Goal: Transaction & Acquisition: Book appointment/travel/reservation

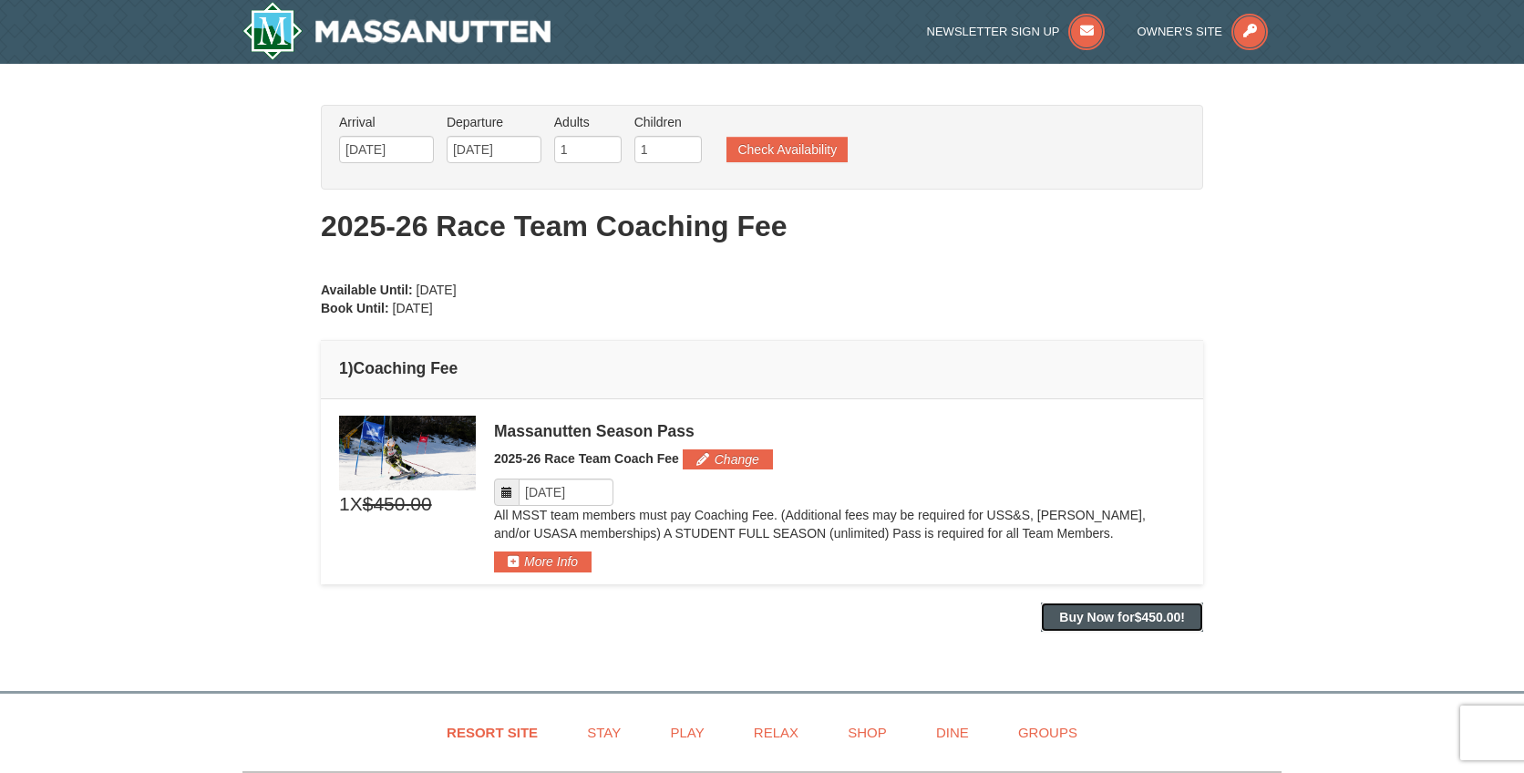
click at [1120, 612] on strong "Buy Now for $450.00 !" at bounding box center [1122, 617] width 126 height 15
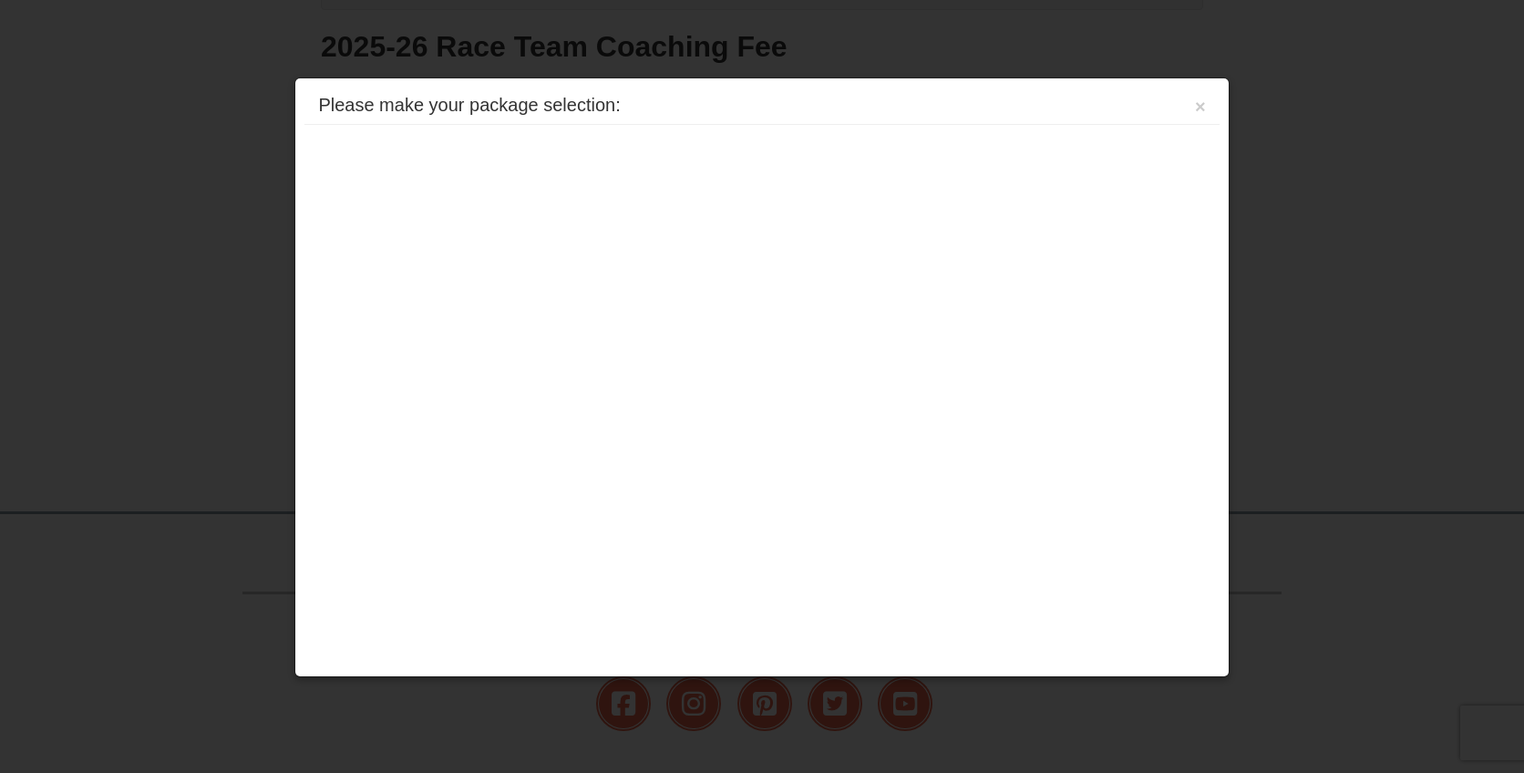
scroll to position [293, 0]
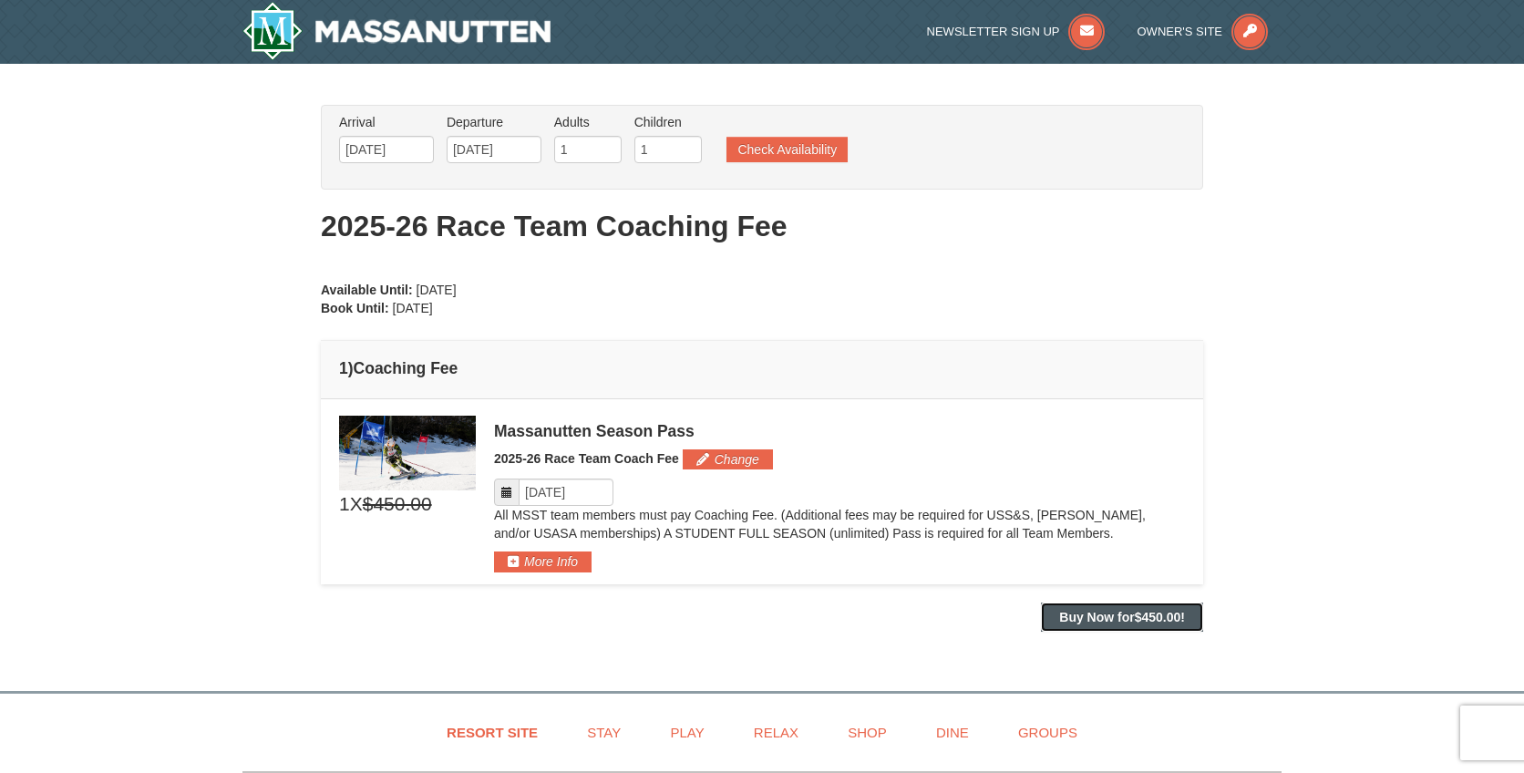
click at [1080, 611] on strong "Buy Now for $450.00 !" at bounding box center [1122, 617] width 126 height 15
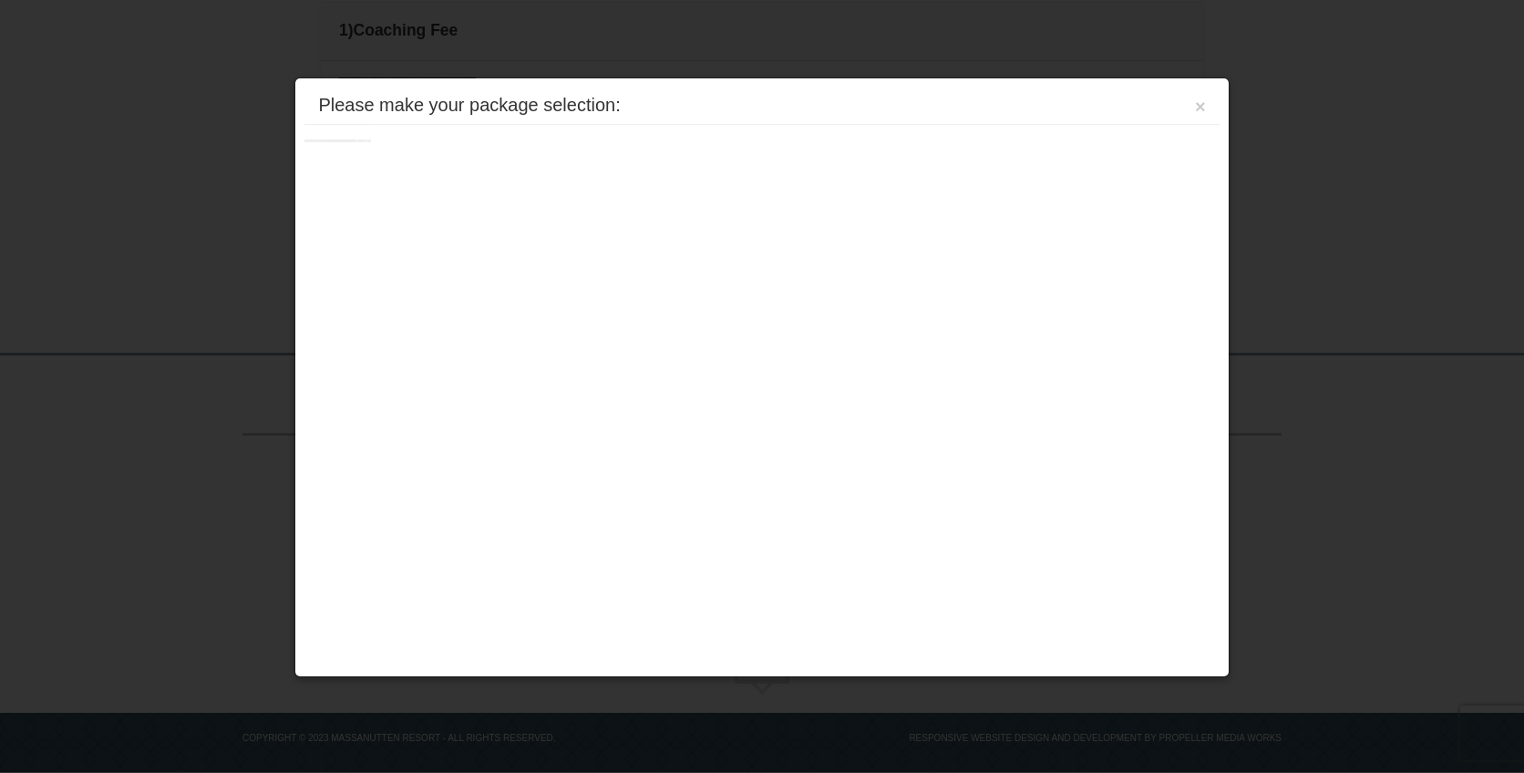
scroll to position [355, 0]
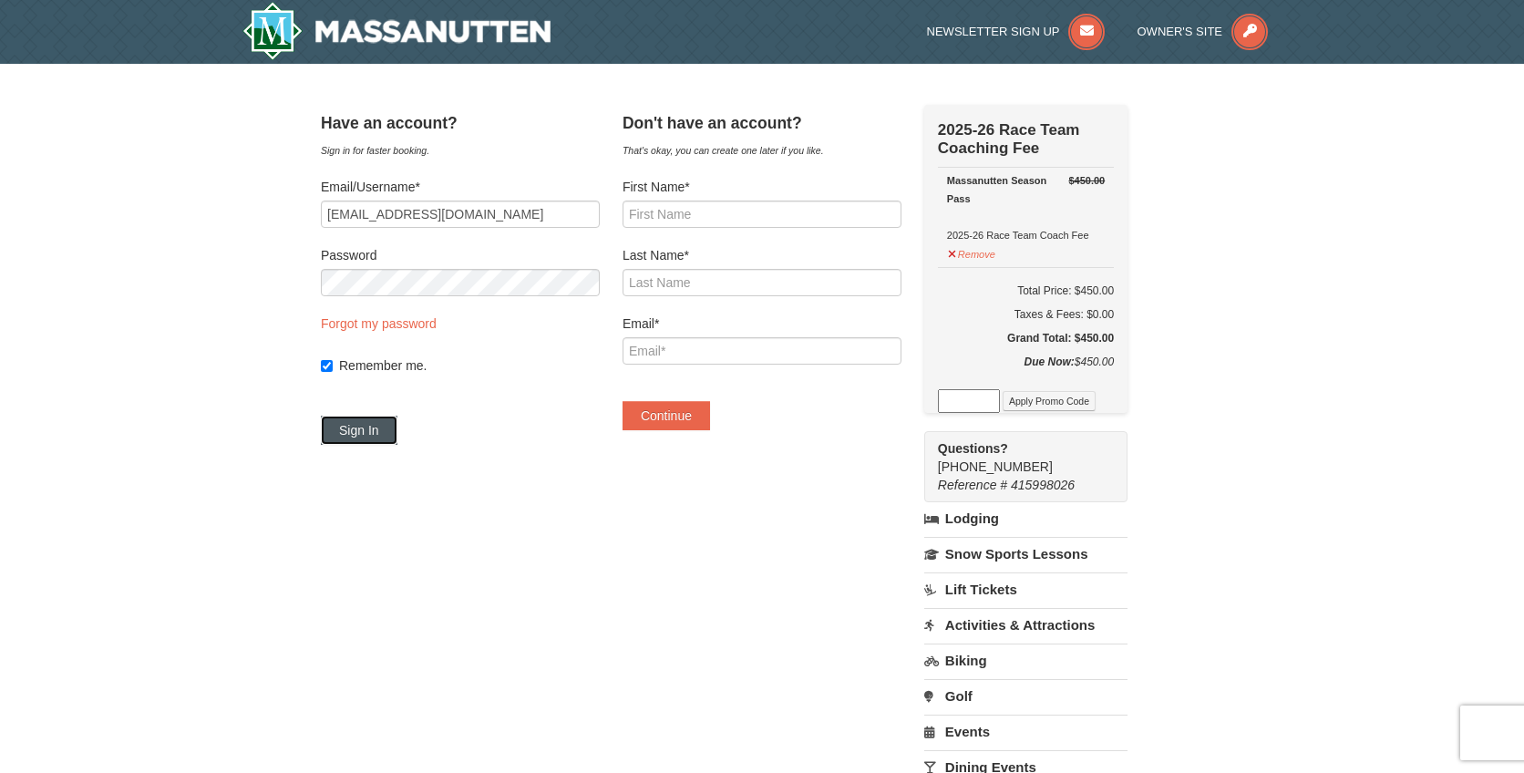
click at [396, 425] on button "Sign In" at bounding box center [359, 430] width 77 height 29
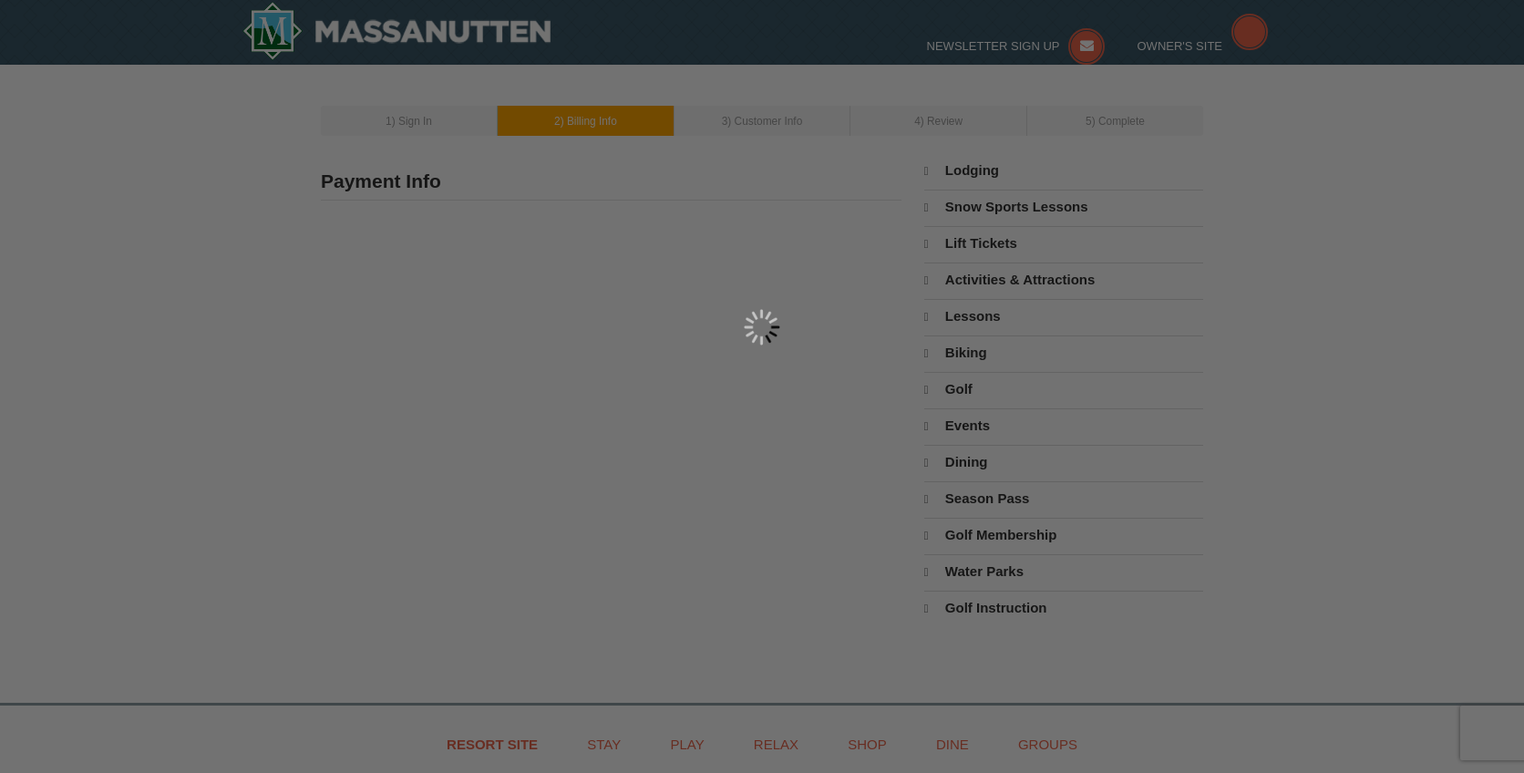
select select "9"
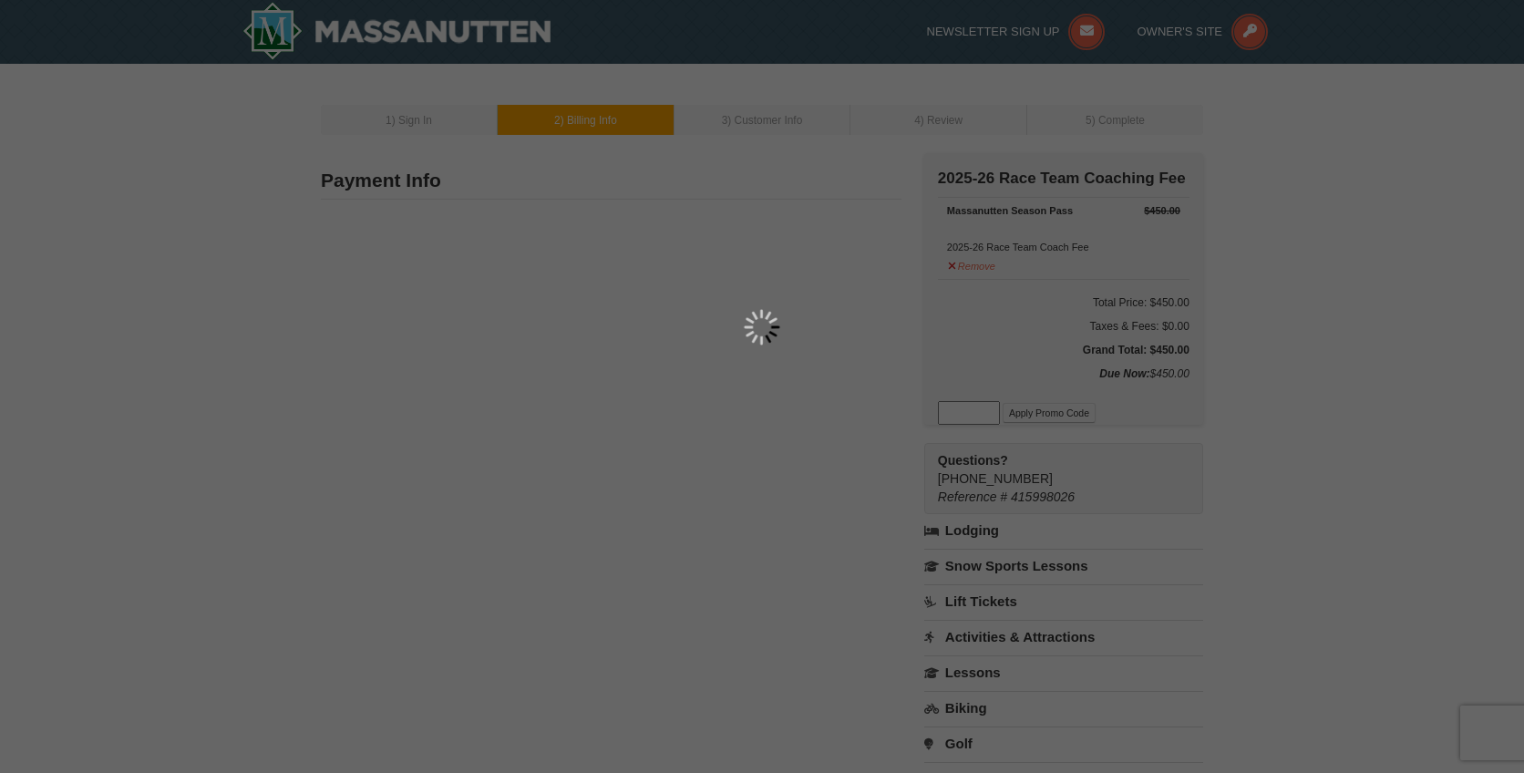
type input "42679 Frontier Dr"
type input "Ashburn"
type input "20148"
type input "703"
type input "943"
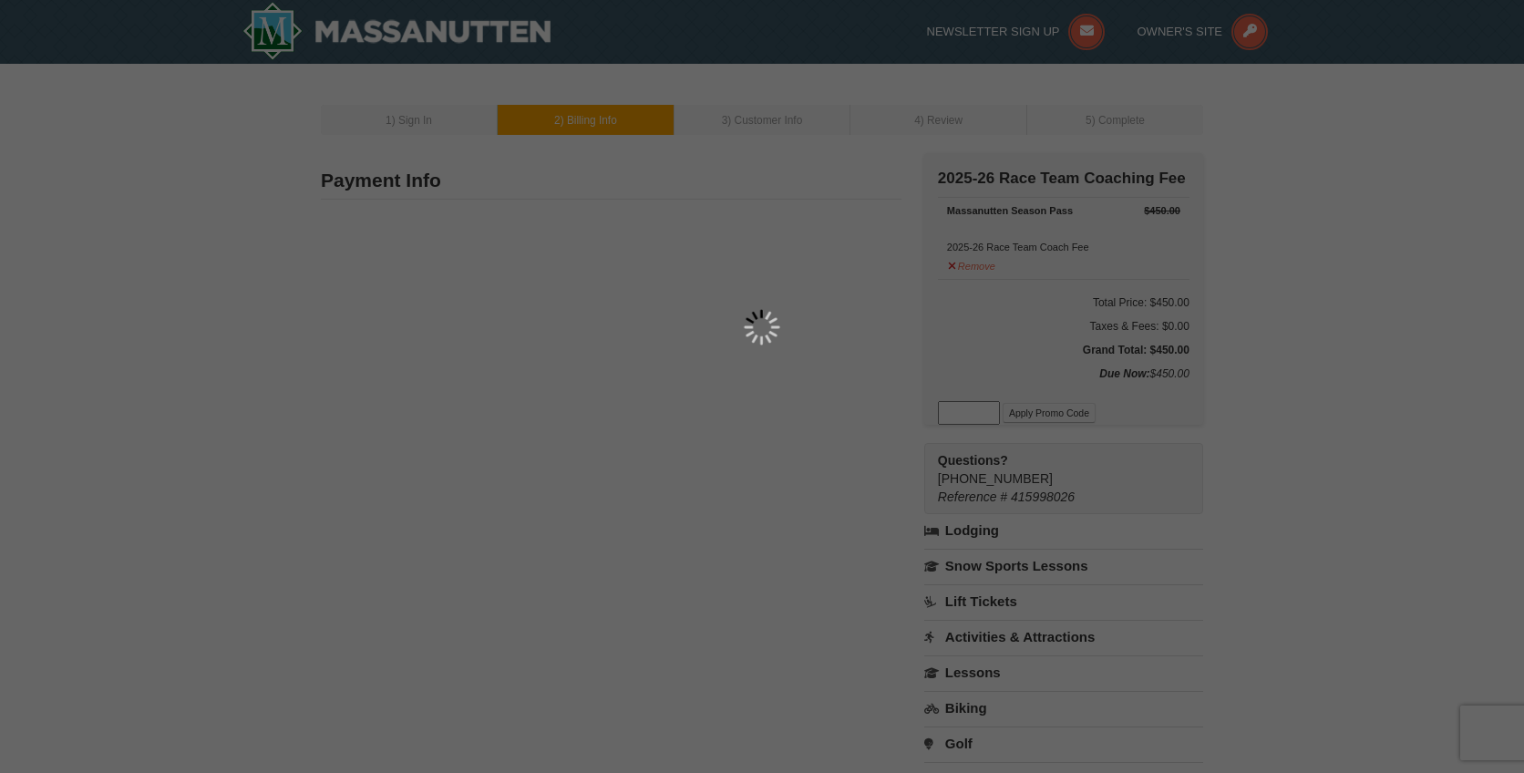
type input "7395"
type input "john3024@gmail.com"
select select "VA"
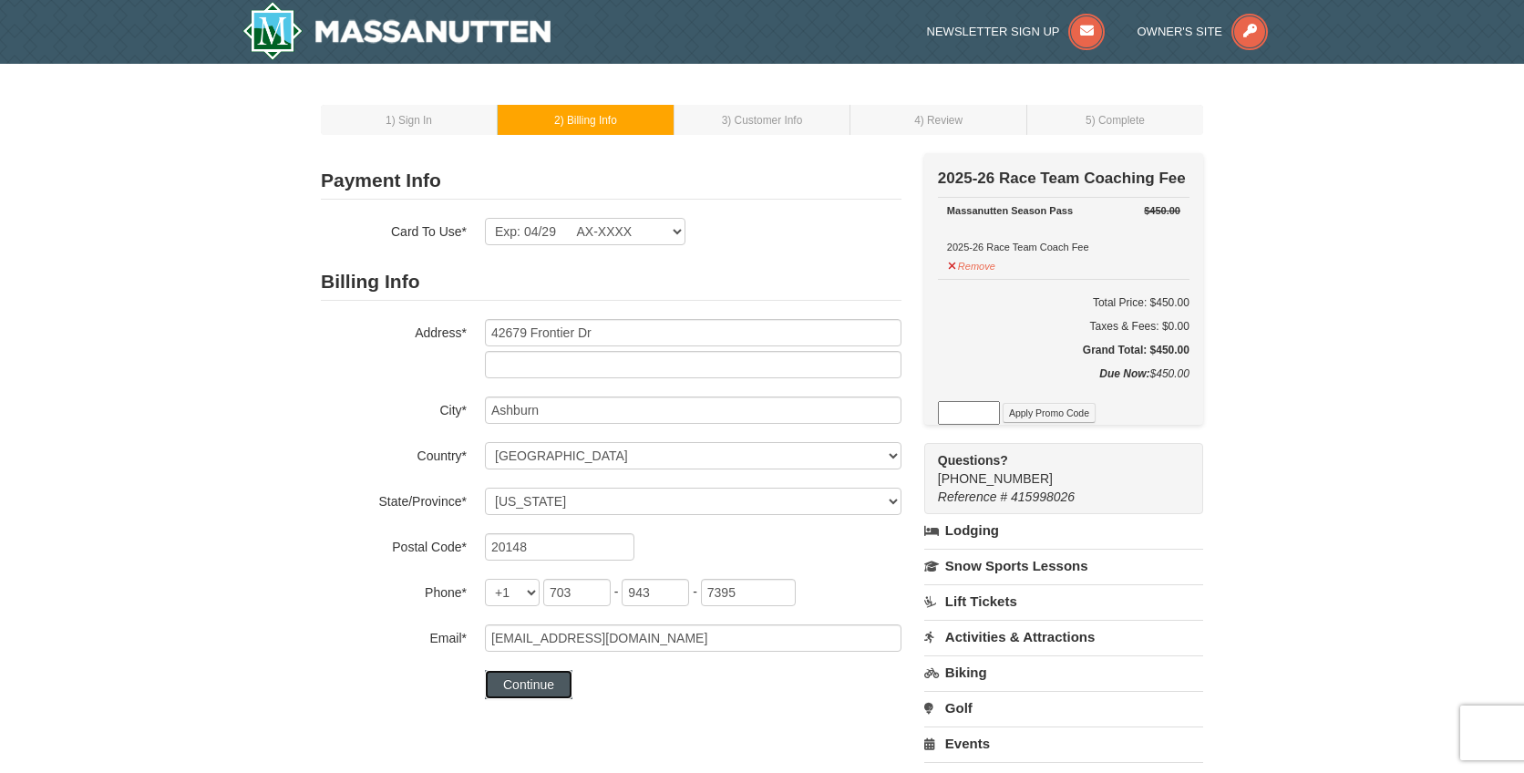
click at [528, 687] on button "Continue" at bounding box center [528, 684] width 87 height 29
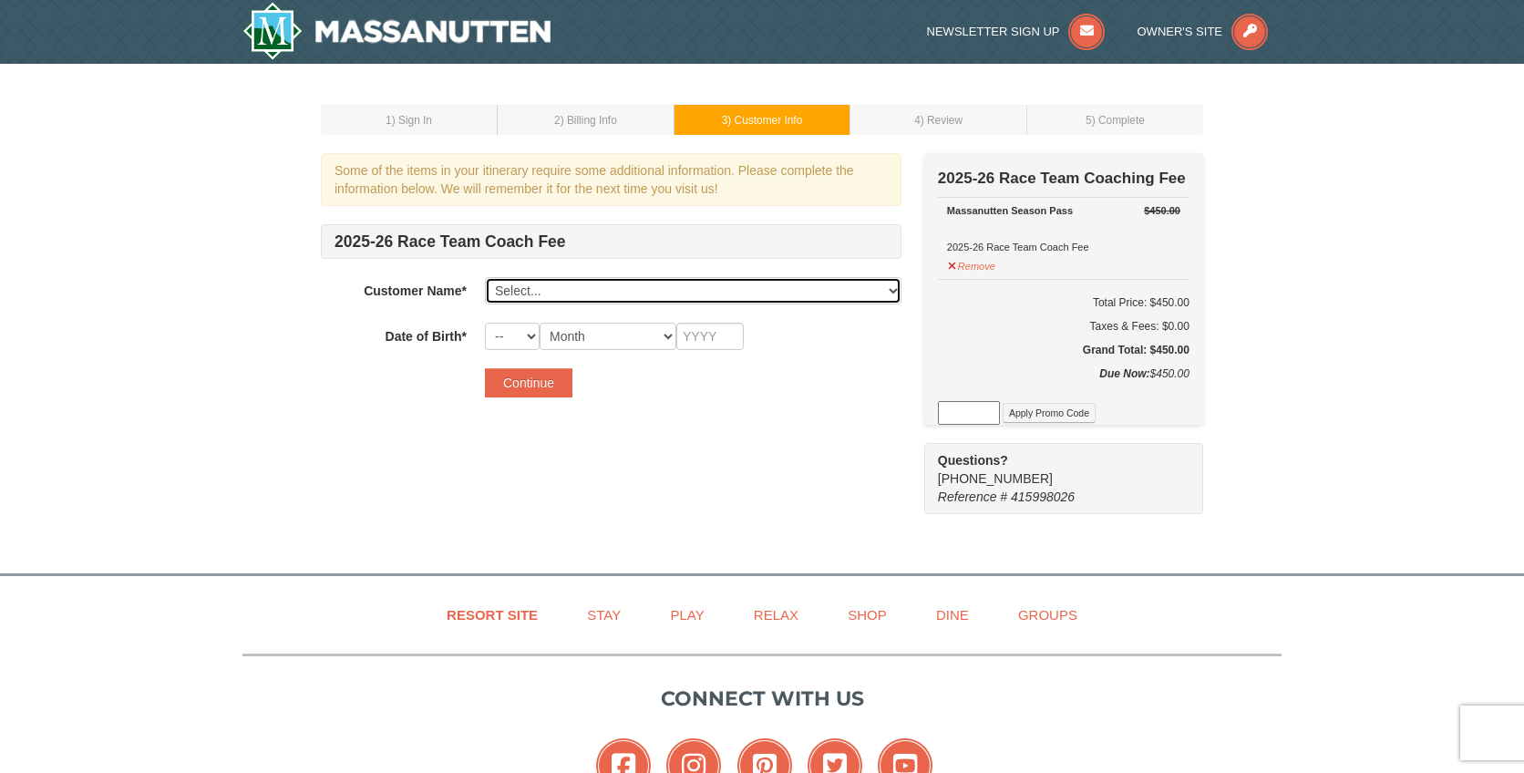
click at [782, 287] on select "Select... Joon Kim Eli Kim Penelope Kim William Kay Sarah Kay Christy Kay Brand…" at bounding box center [693, 290] width 417 height 27
select select "12145155"
click at [485, 277] on select "Select... Joon Kim Eli Kim Penelope Kim William Kay Sarah Kay Christy Kay Brand…" at bounding box center [693, 290] width 417 height 27
select select "02"
select select "10"
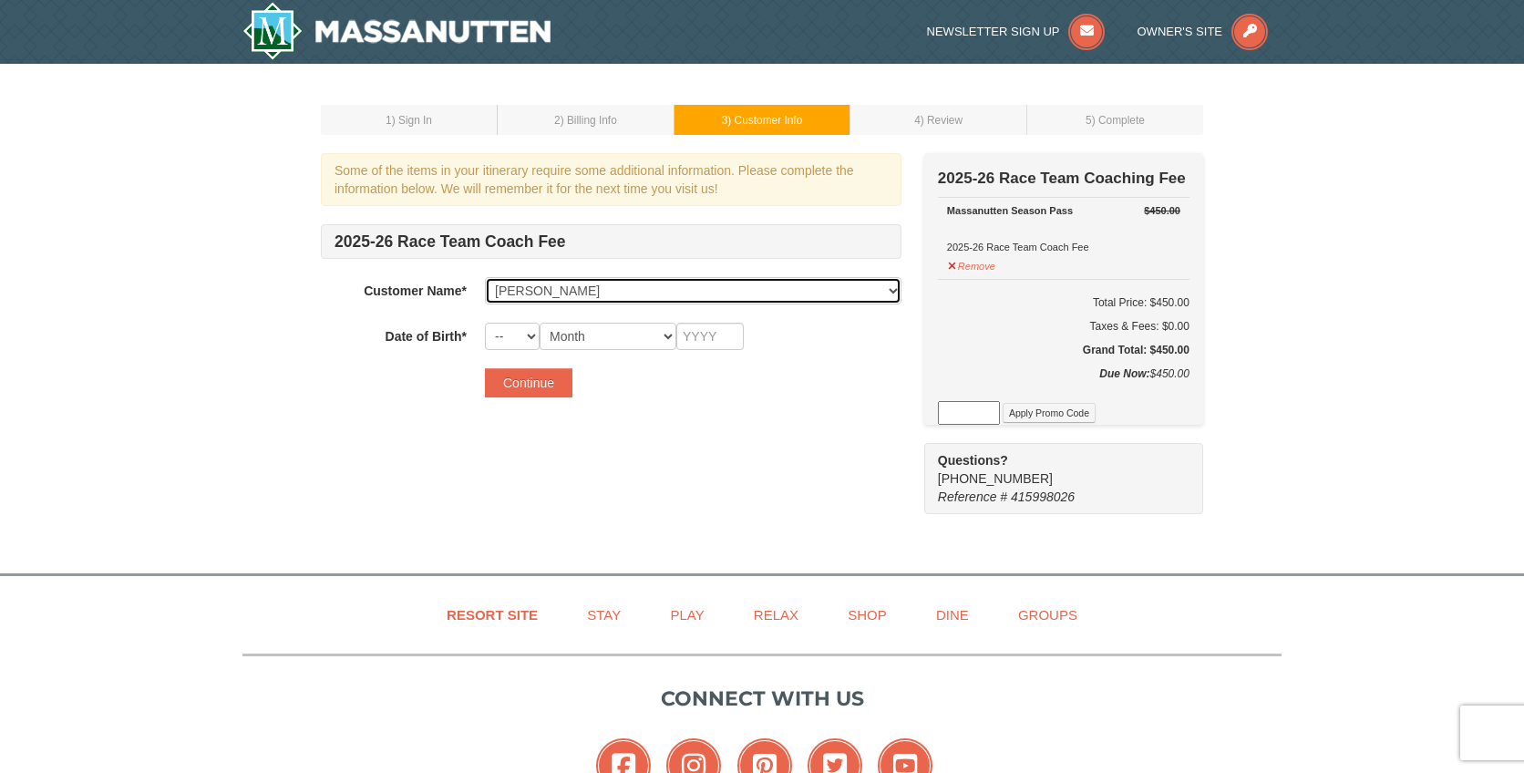
type input "2015"
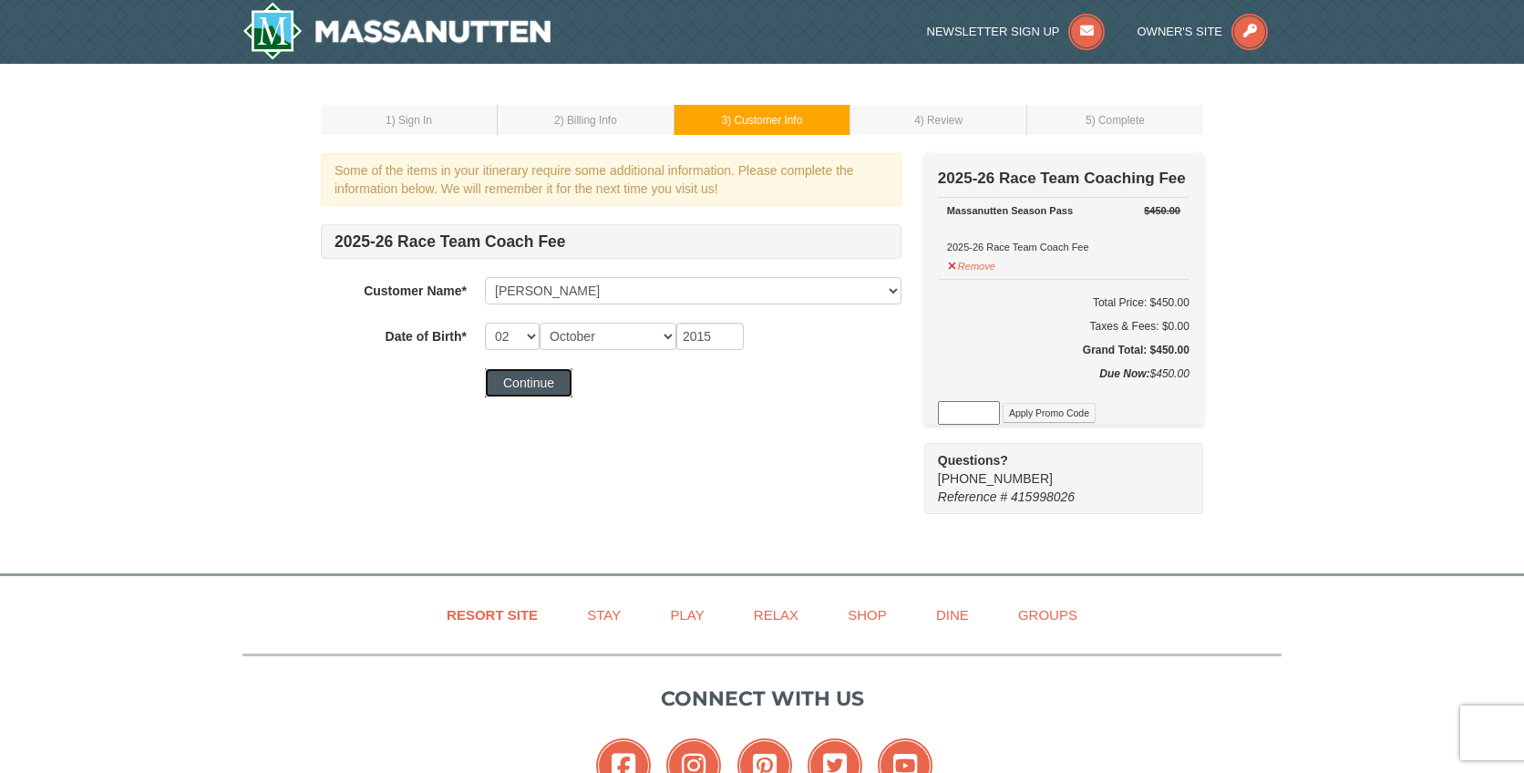
click at [545, 379] on button "Continue" at bounding box center [528, 382] width 87 height 29
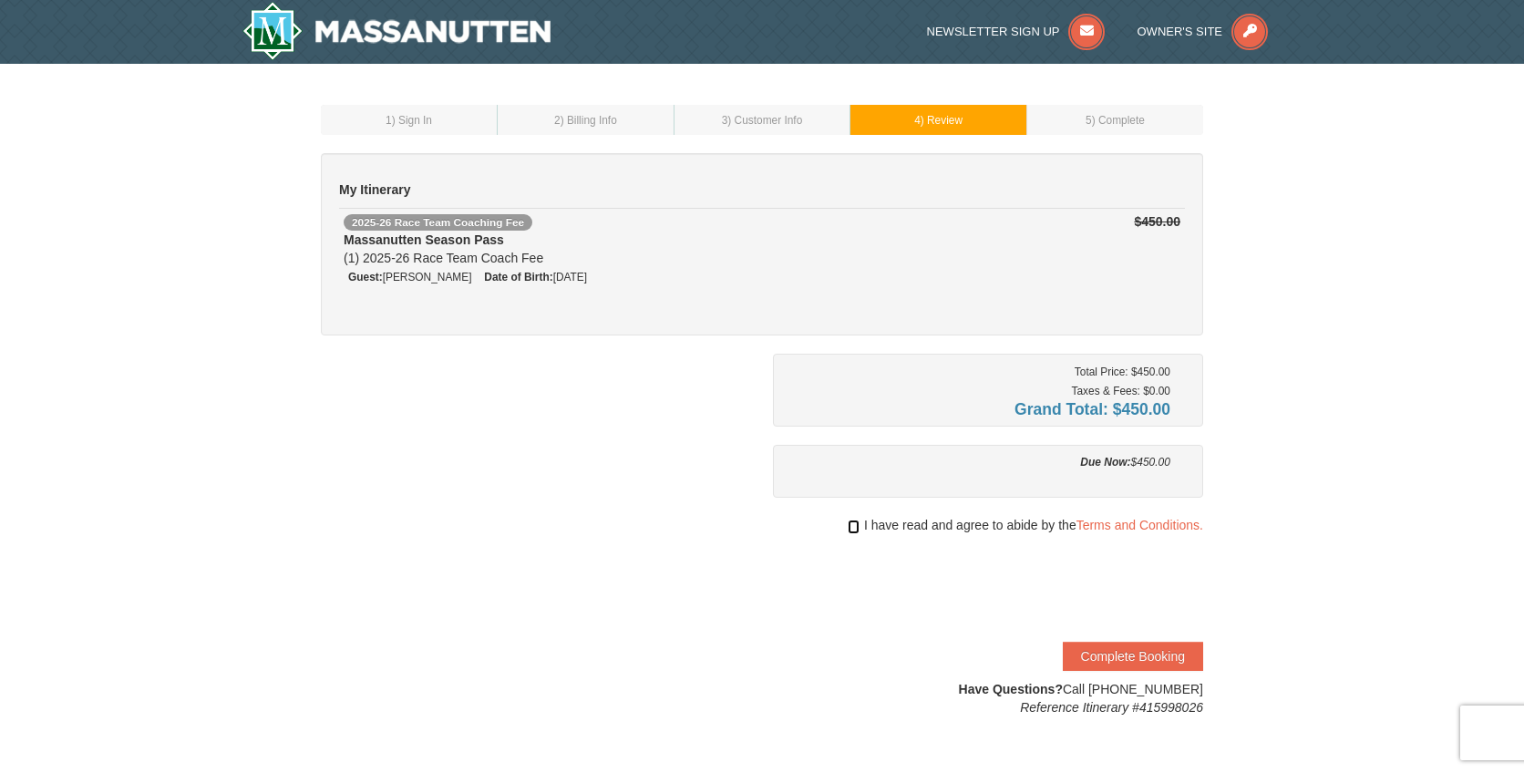
drag, startPoint x: 852, startPoint y: 528, endPoint x: 899, endPoint y: 558, distance: 55.4
click at [852, 529] on input "checkbox" at bounding box center [854, 527] width 12 height 15
checkbox input "true"
click at [1130, 654] on button "Complete Booking" at bounding box center [1133, 656] width 140 height 29
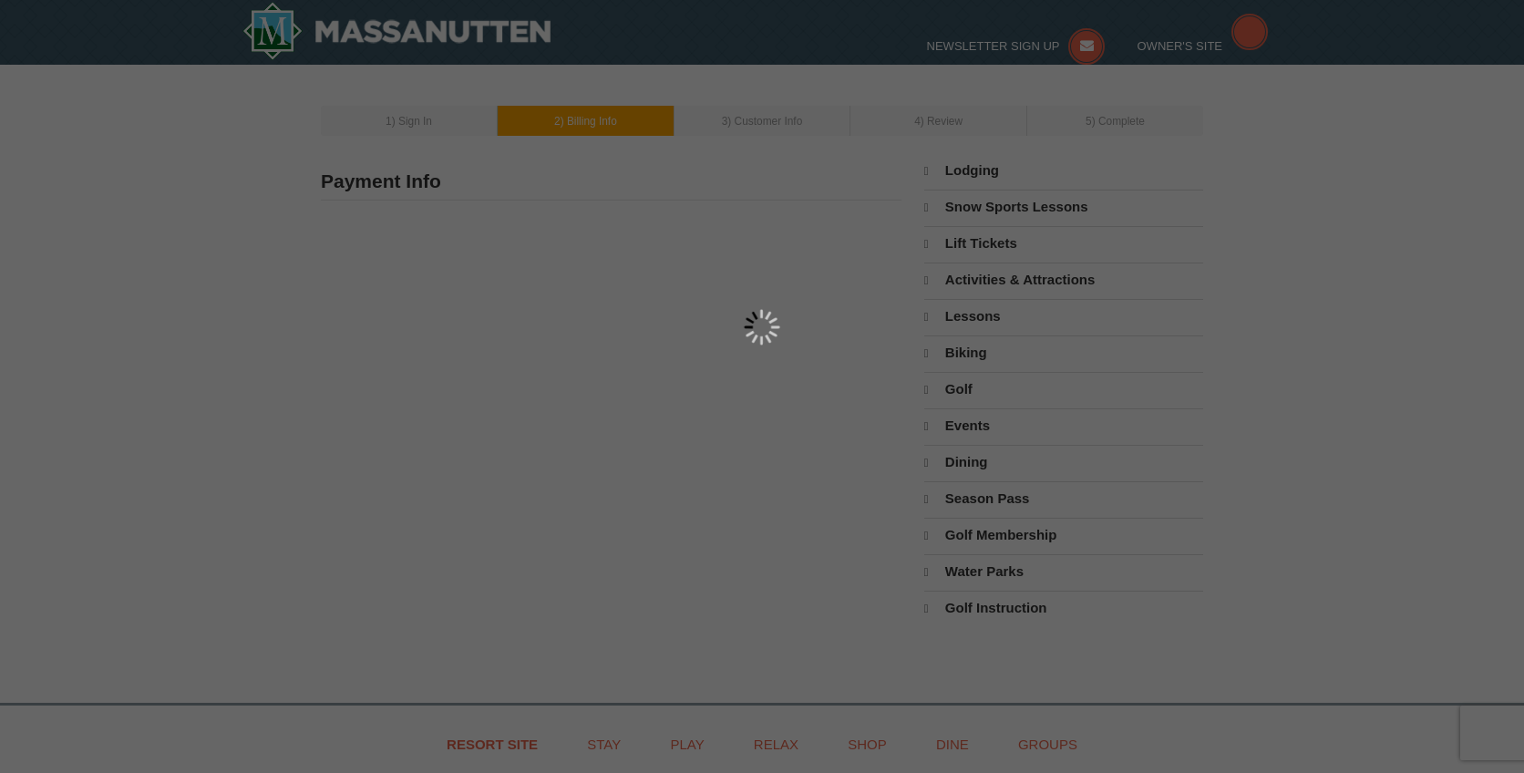
type input "42679 Frontier Dr"
type input "Ashburn"
type input "20148"
type input "703"
type input "943"
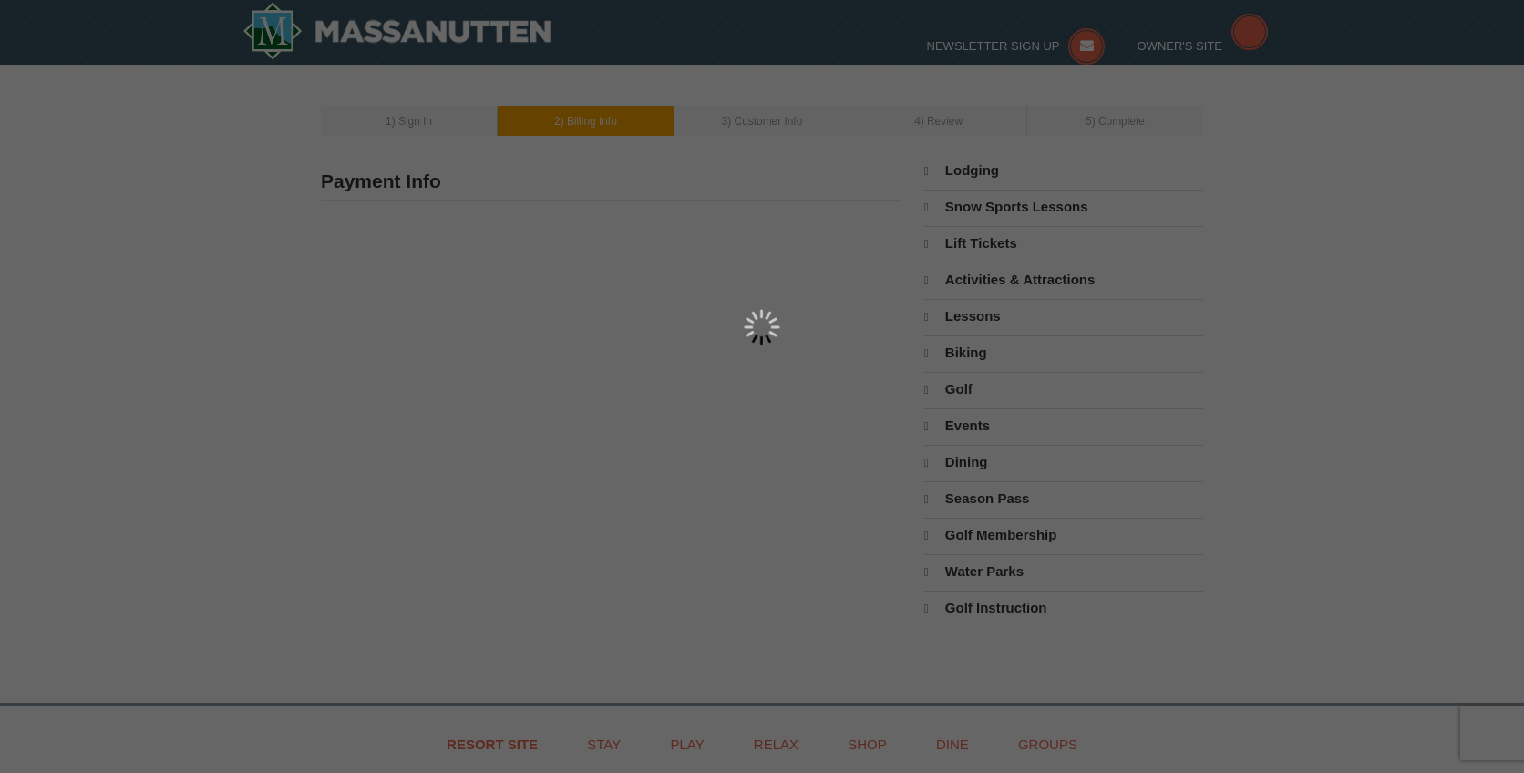
type input "7395"
type input "[EMAIL_ADDRESS][DOMAIN_NAME]"
select select "VA"
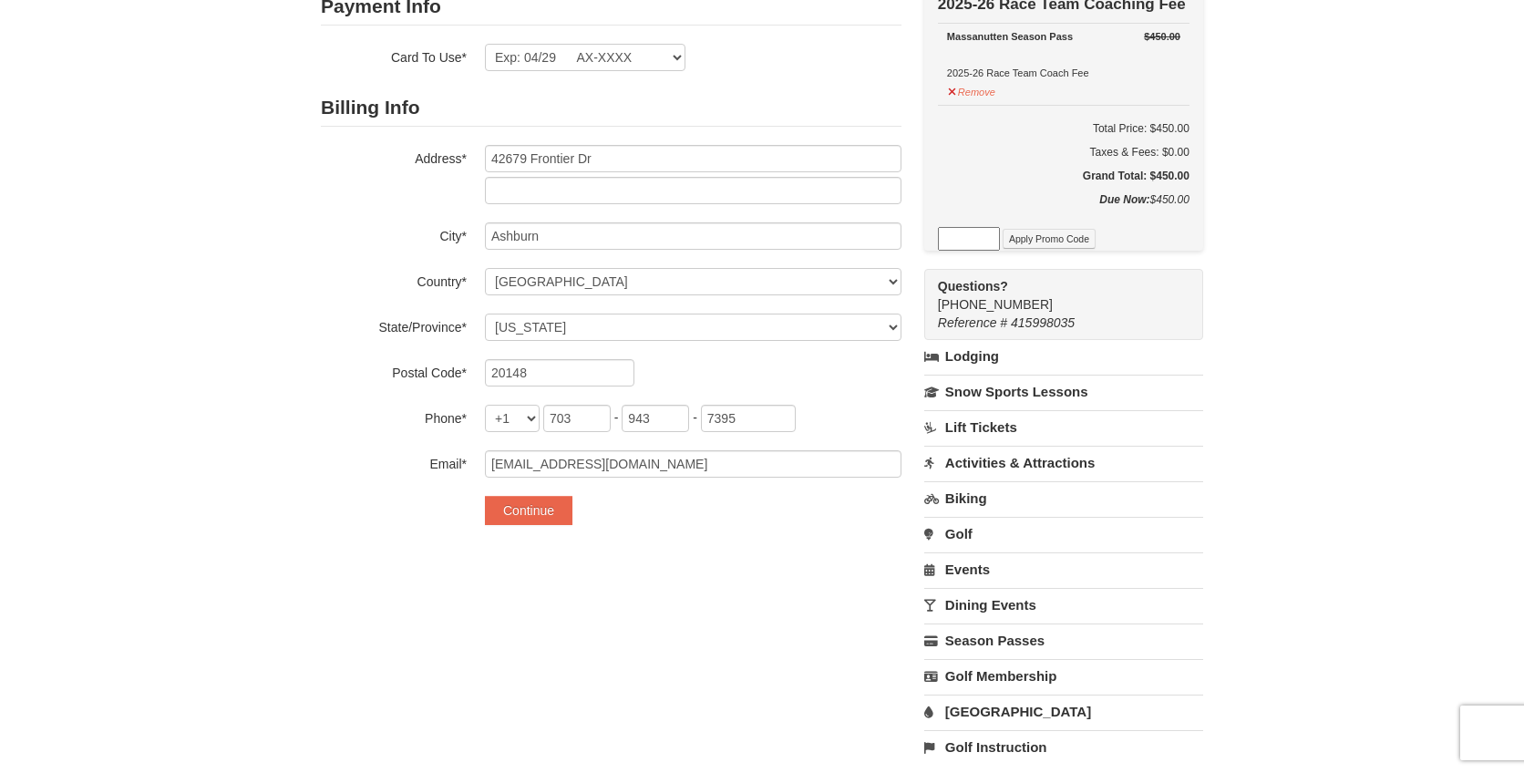
scroll to position [182, 0]
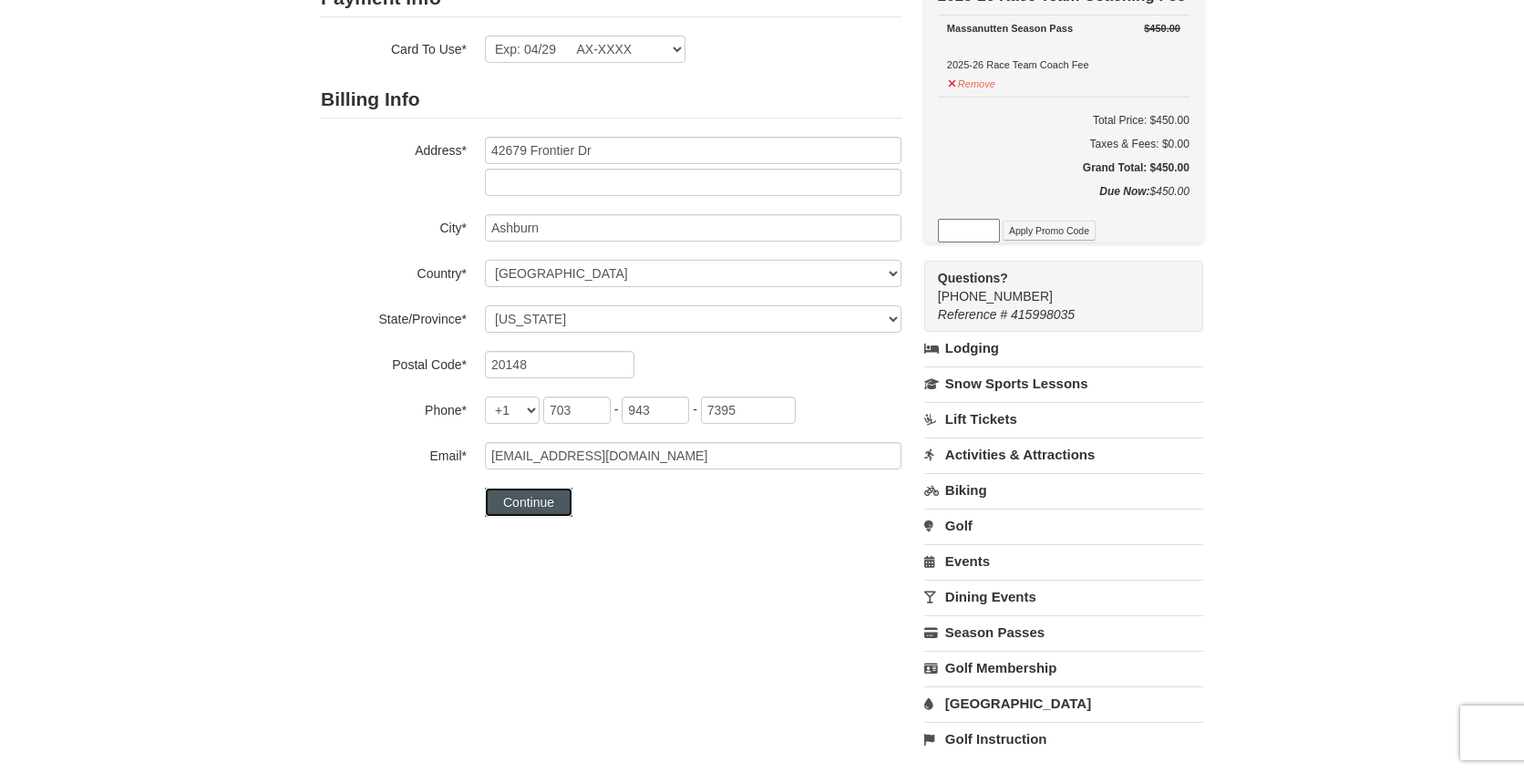
click at [508, 509] on button "Continue" at bounding box center [528, 502] width 87 height 29
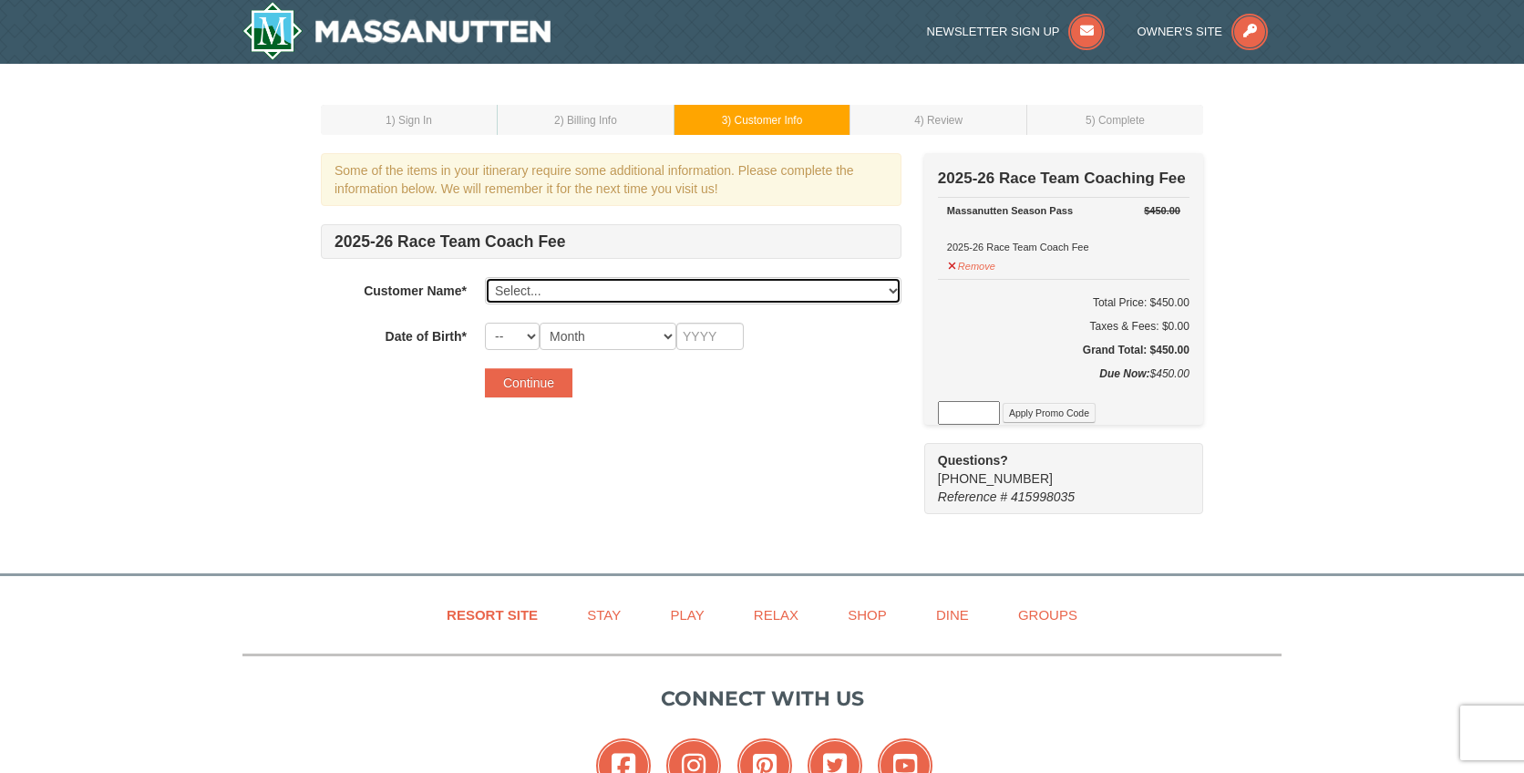
click at [695, 284] on select "Select... Joon Kim Eli Kim Penelope Kim William Kay Sarah Kay Christy Kay Brand…" at bounding box center [693, 290] width 417 height 27
select select "12145179"
click at [485, 277] on select "Select... Joon Kim Eli Kim Penelope Kim William Kay Sarah Kay Christy Kay Brand…" at bounding box center [693, 290] width 417 height 27
select select "02"
select select "11"
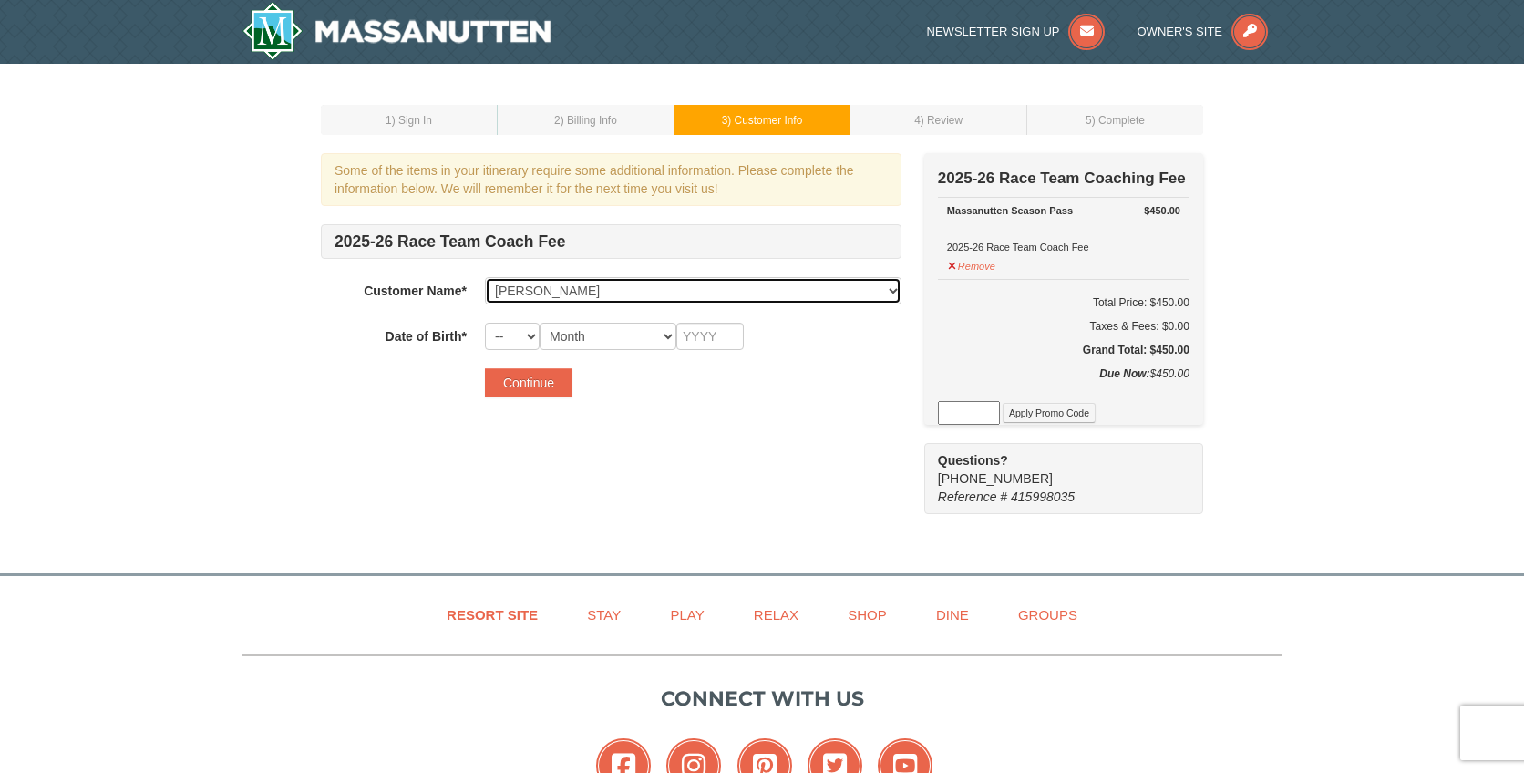
type input "2012"
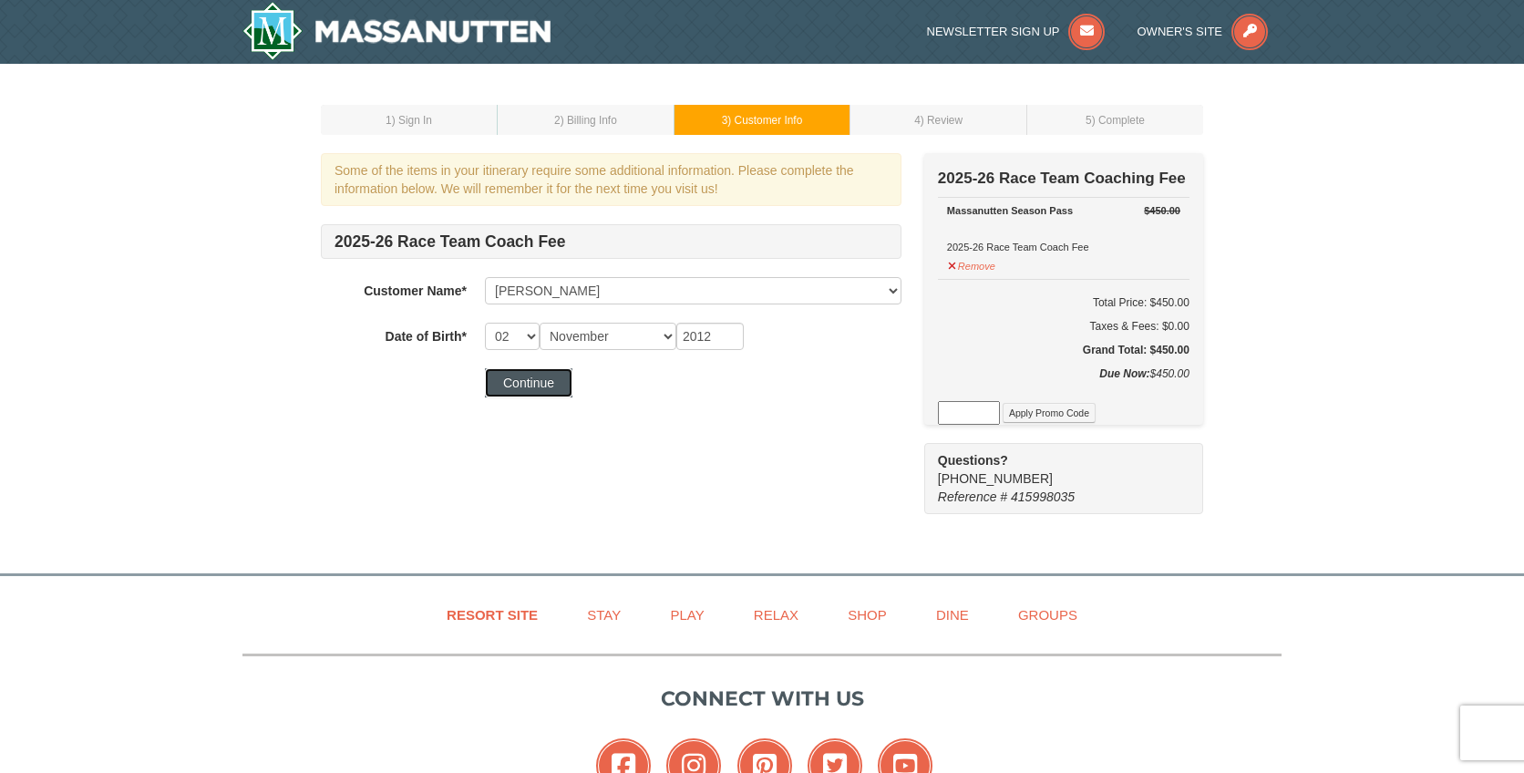
click at [556, 385] on button "Continue" at bounding box center [528, 382] width 87 height 29
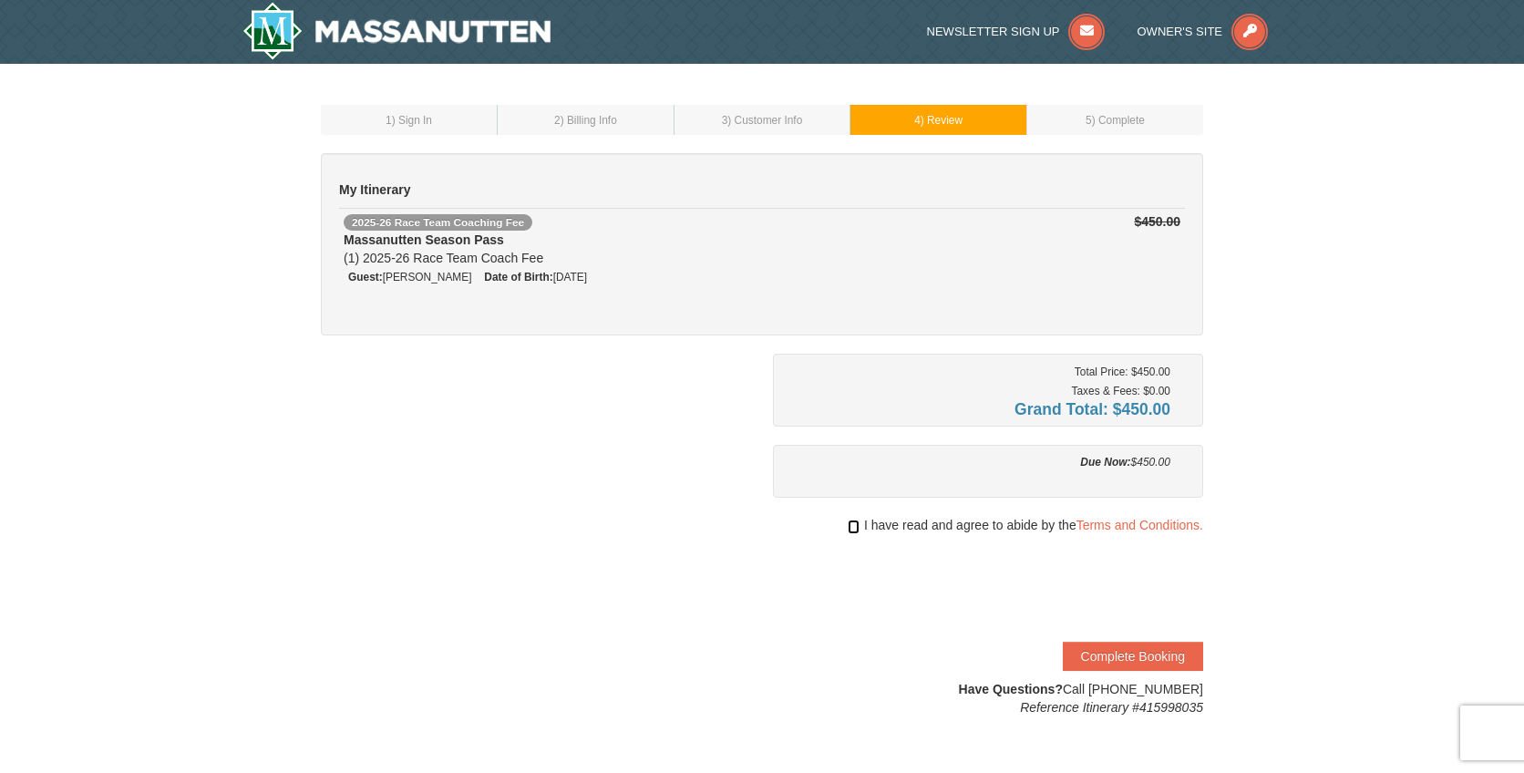
click at [848, 525] on input "checkbox" at bounding box center [854, 527] width 12 height 15
checkbox input "true"
click at [754, 125] on span ") Customer Info" at bounding box center [764, 120] width 75 height 13
click at [1131, 651] on button "Complete Booking" at bounding box center [1133, 656] width 140 height 29
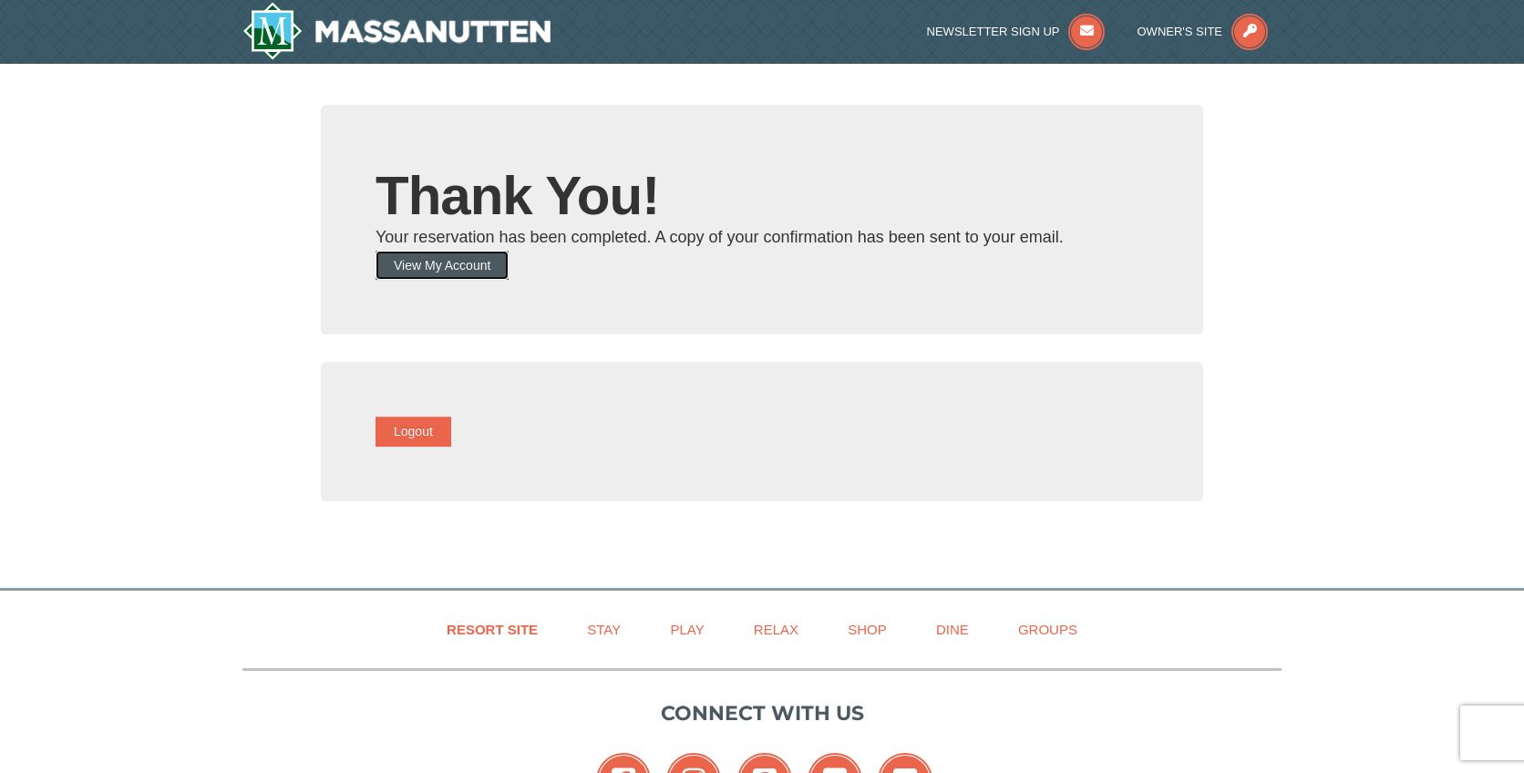
click at [480, 264] on button "View My Account" at bounding box center [442, 265] width 133 height 29
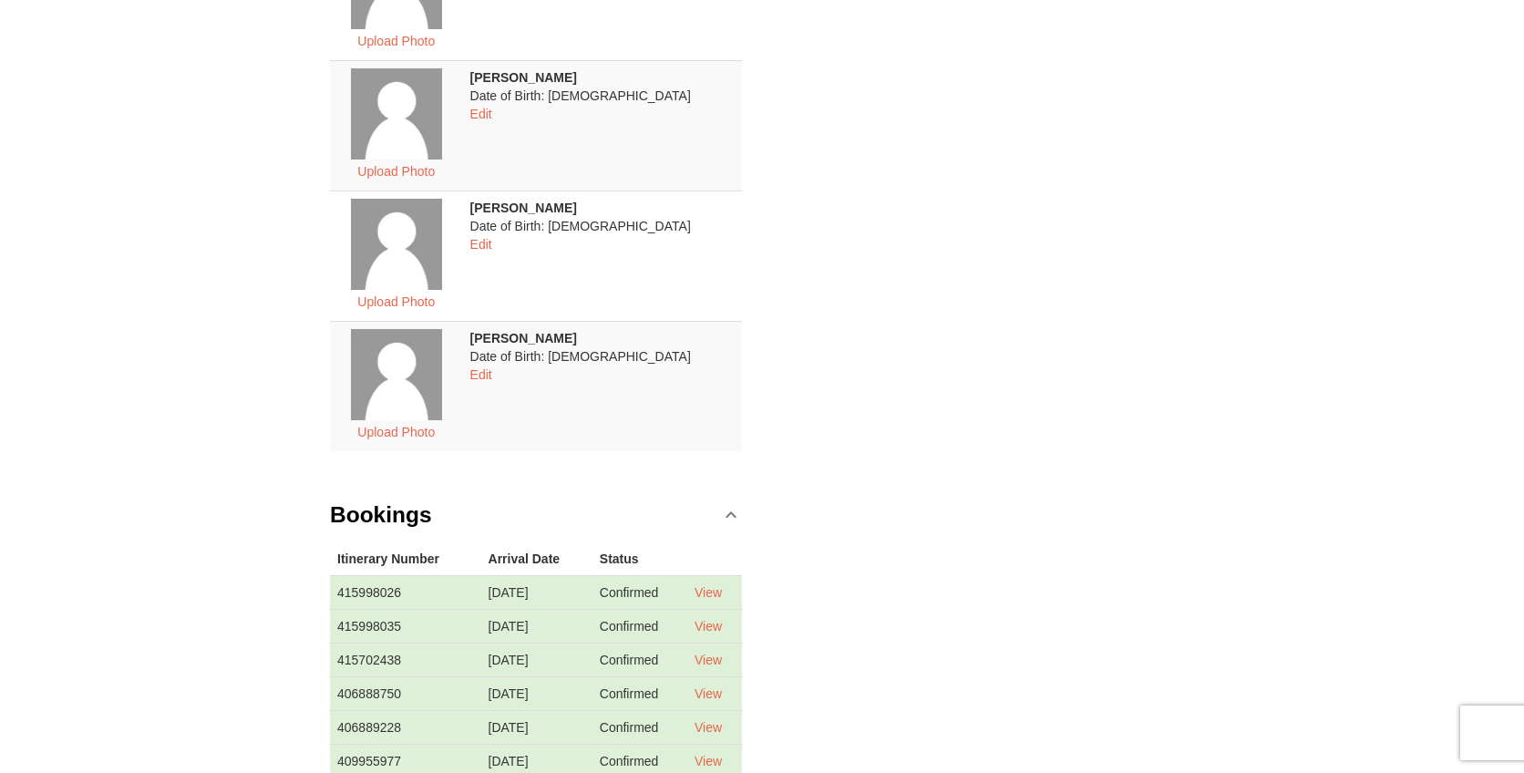
scroll to position [1367, 0]
